Goal: Task Accomplishment & Management: Use online tool/utility

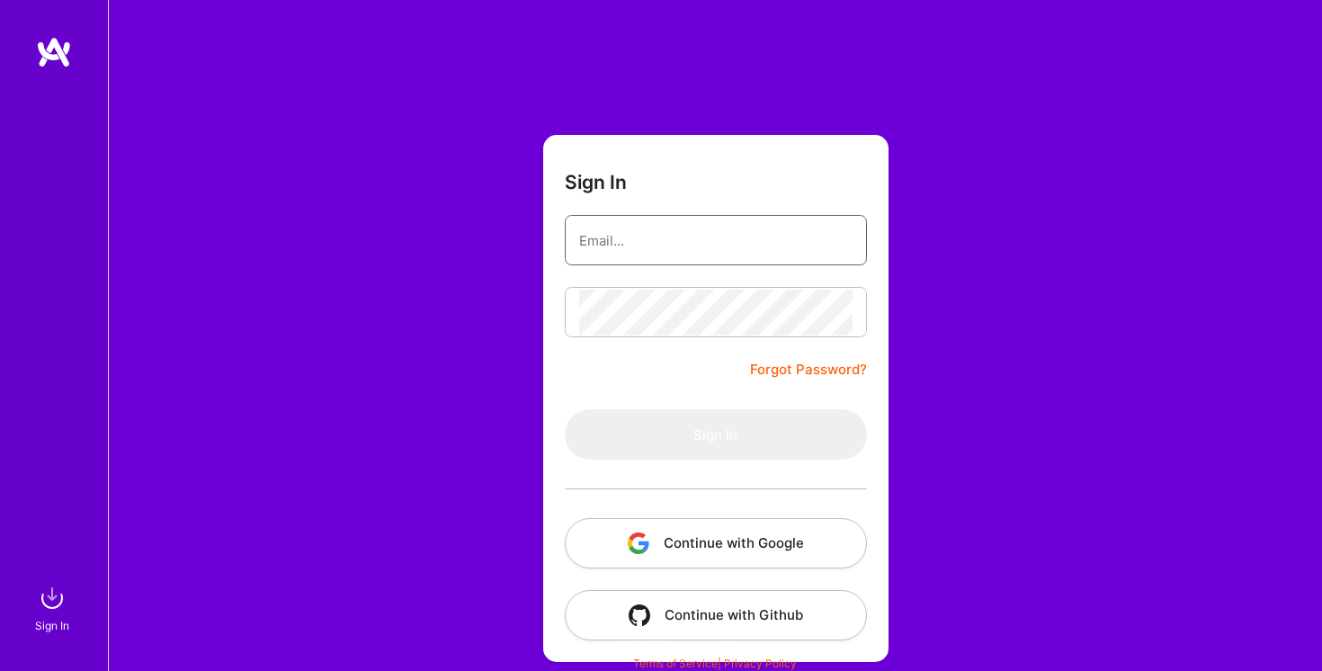
type input "[EMAIL_ADDRESS][DOMAIN_NAME]"
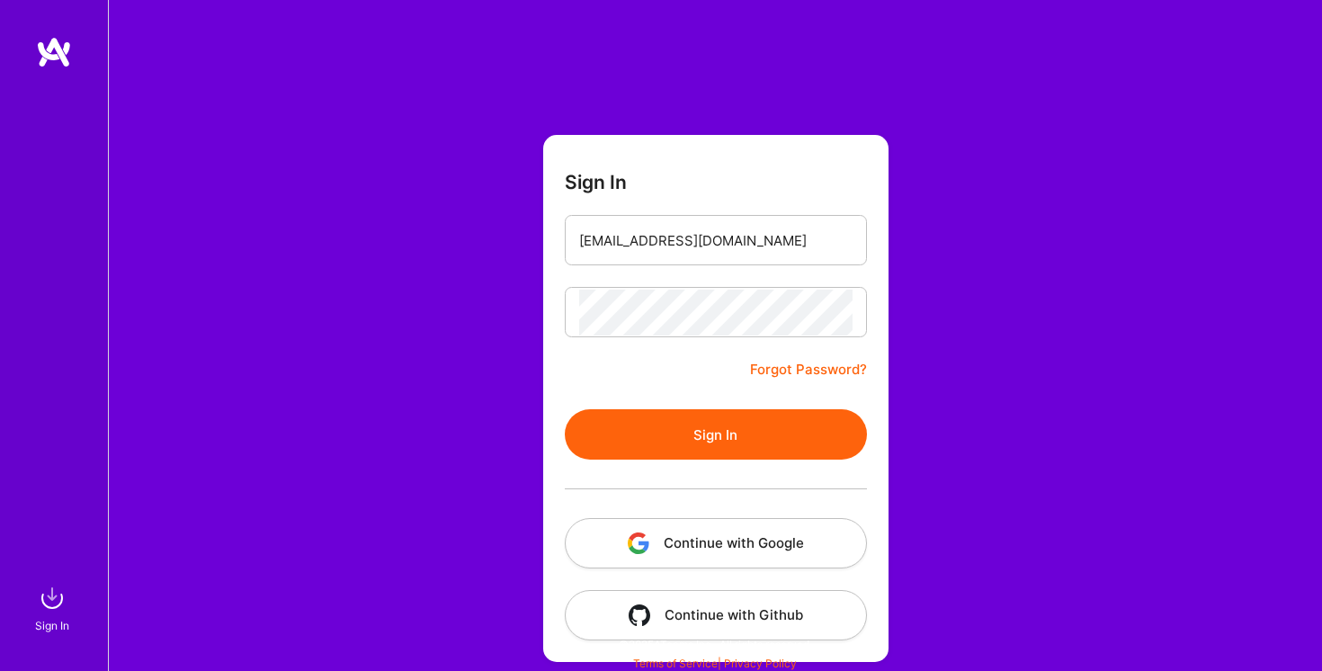
click at [711, 435] on button "Sign In" at bounding box center [716, 434] width 302 height 50
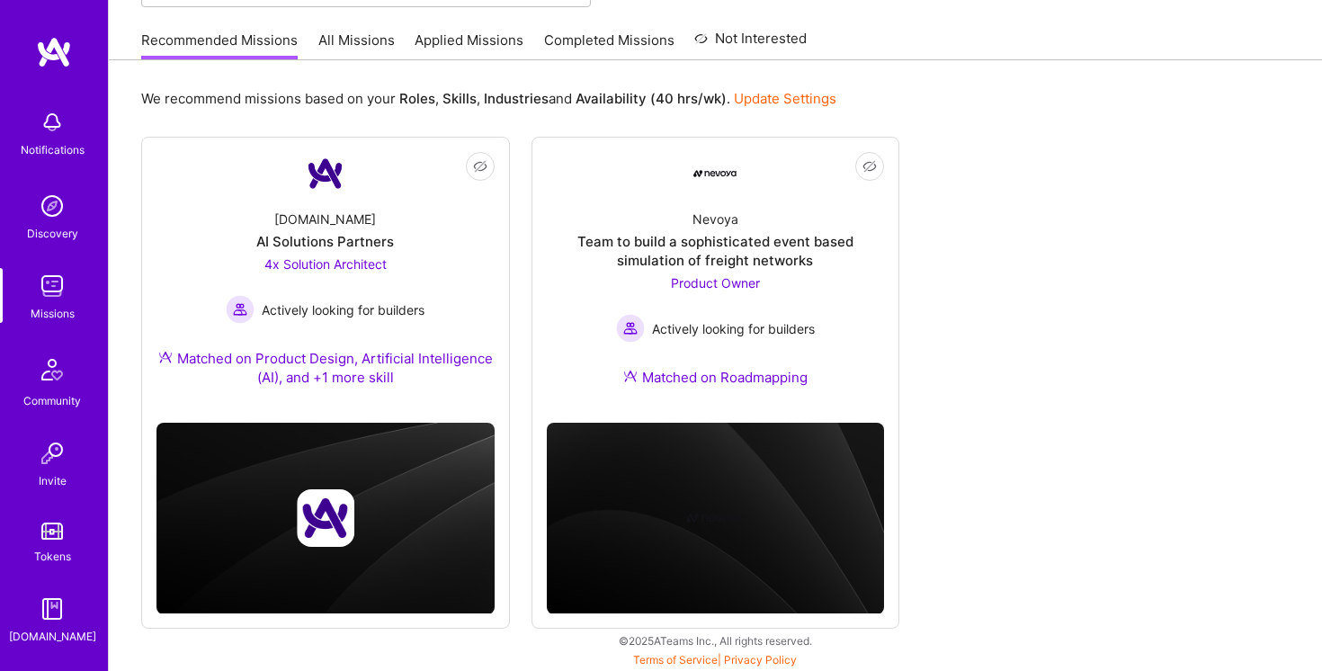
scroll to position [133, 0]
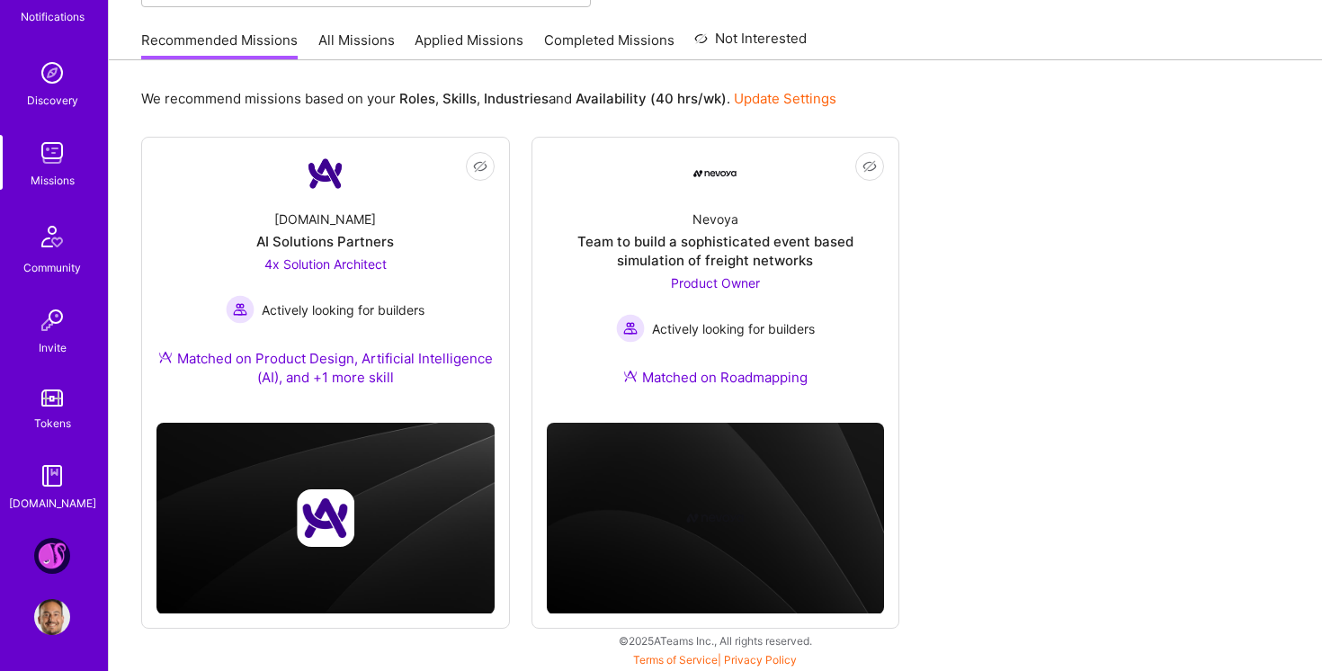
click at [51, 557] on img at bounding box center [52, 556] width 36 height 36
